Goal: Task Accomplishment & Management: Use online tool/utility

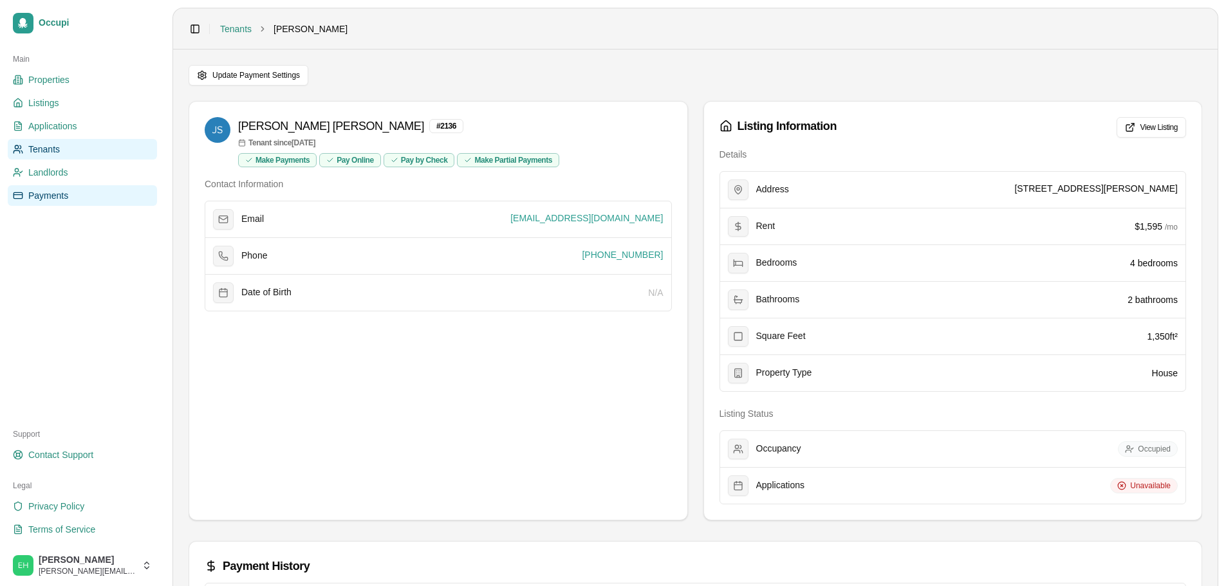
click at [51, 193] on span "Payments" at bounding box center [48, 195] width 40 height 13
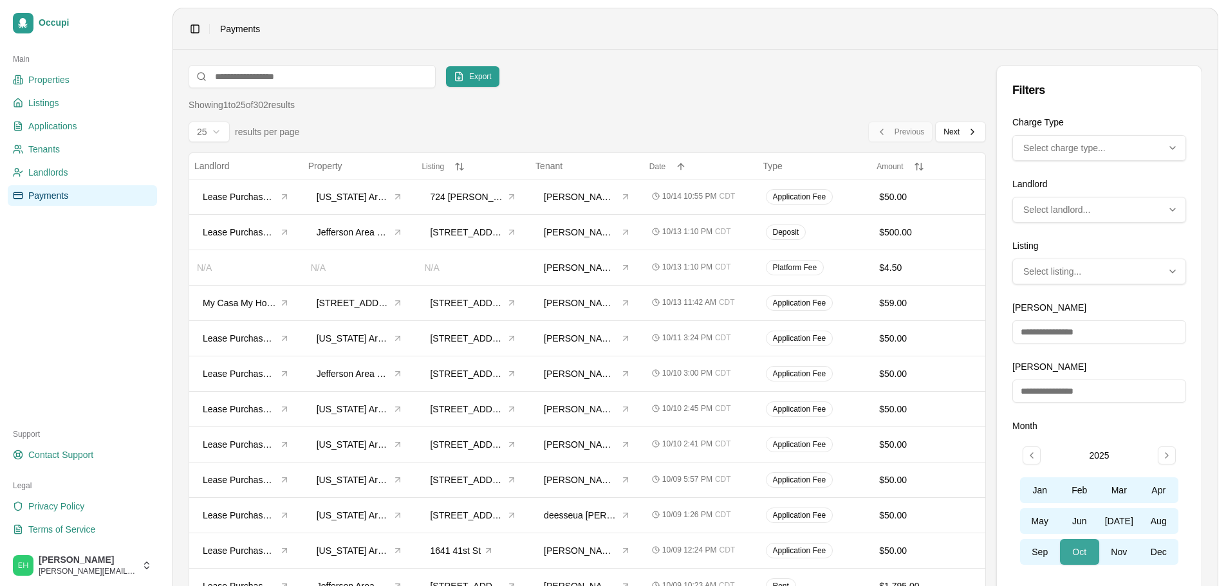
click at [1082, 552] on button "Oct" at bounding box center [1080, 552] width 40 height 26
click at [492, 71] on button "Export" at bounding box center [472, 76] width 53 height 21
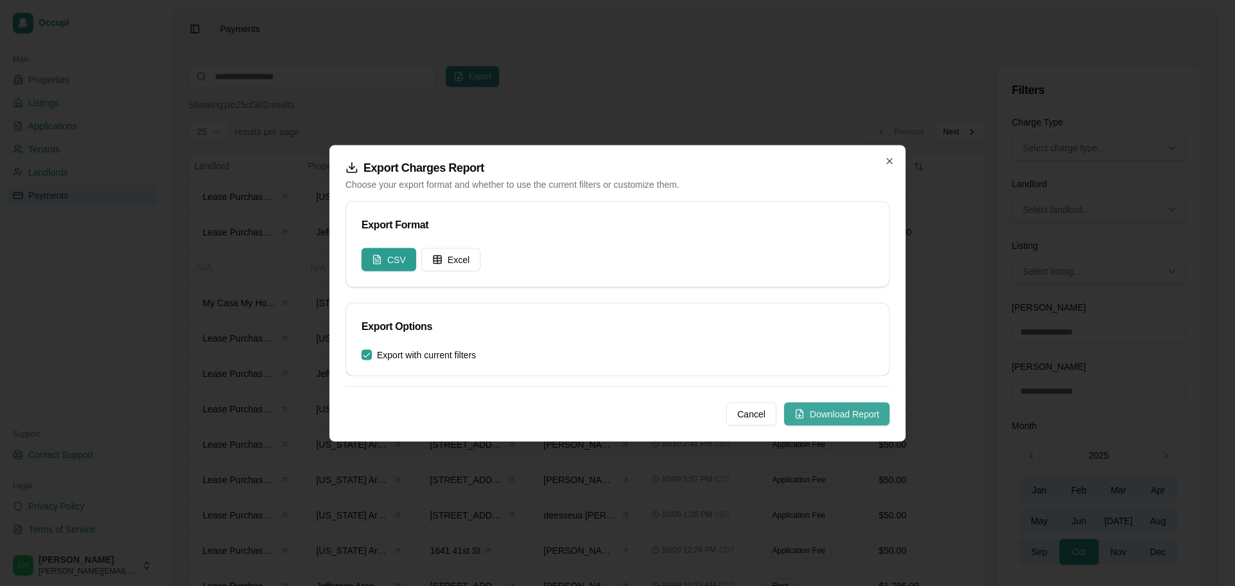
click at [819, 407] on button "Download Report" at bounding box center [837, 413] width 106 height 23
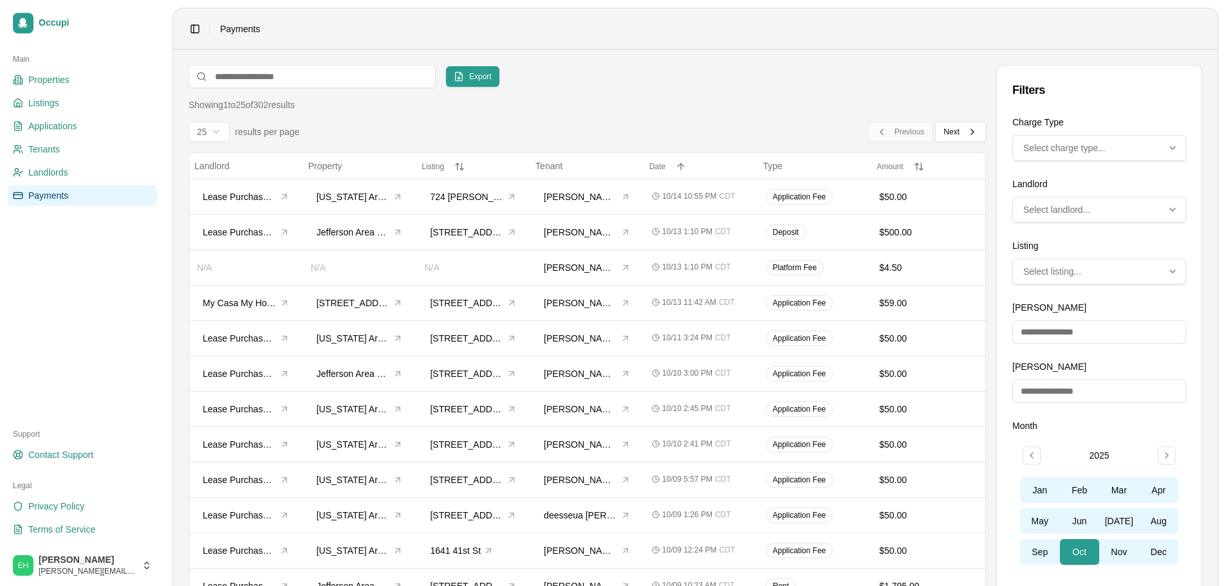
click at [1073, 142] on span "Select charge type..." at bounding box center [1064, 148] width 82 height 13
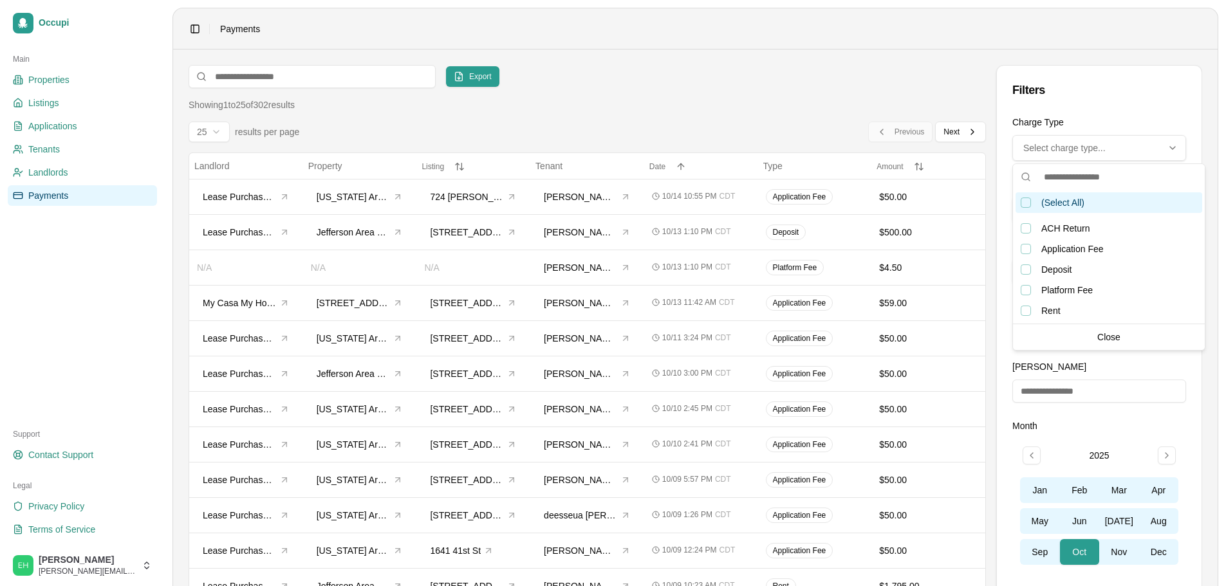
click at [746, 109] on div "Showing 1 to 25 of 302 results" at bounding box center [587, 104] width 797 height 13
